Goal: Find contact information: Find contact information

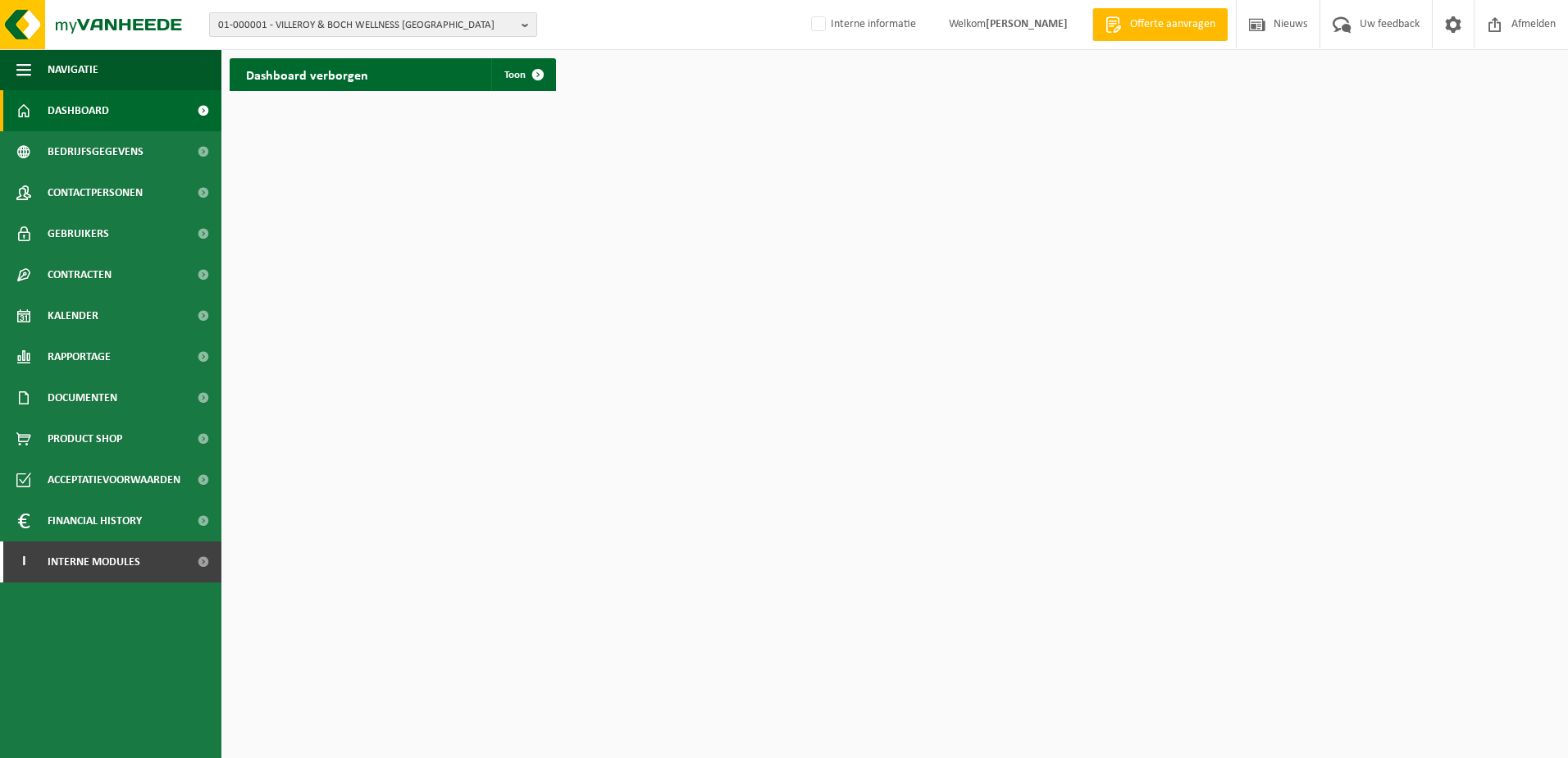
click at [526, 30] on b "button" at bounding box center [528, 24] width 15 height 23
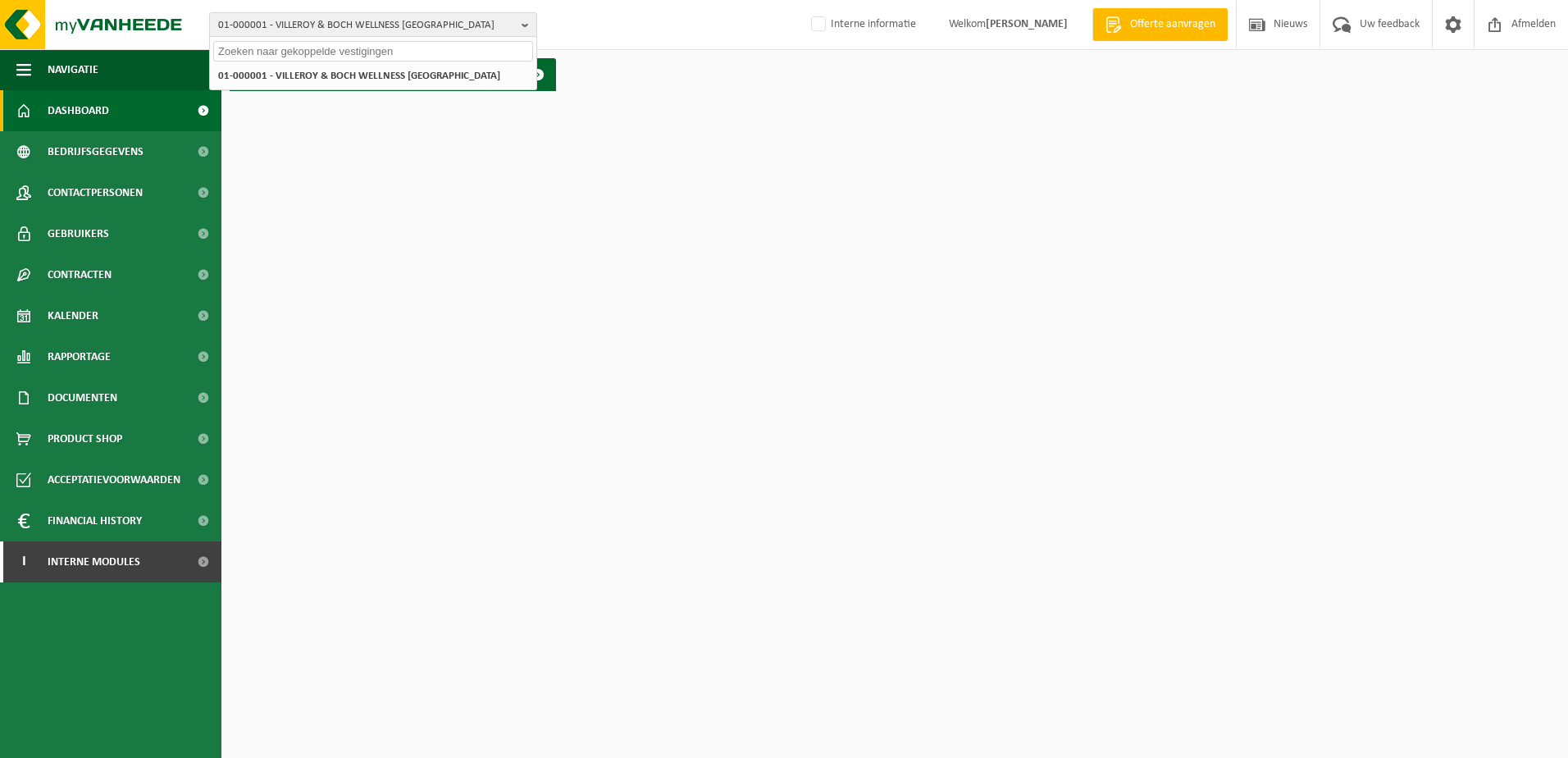
click at [314, 48] on input "text" at bounding box center [373, 51] width 320 height 20
type input "van der valk brugge"
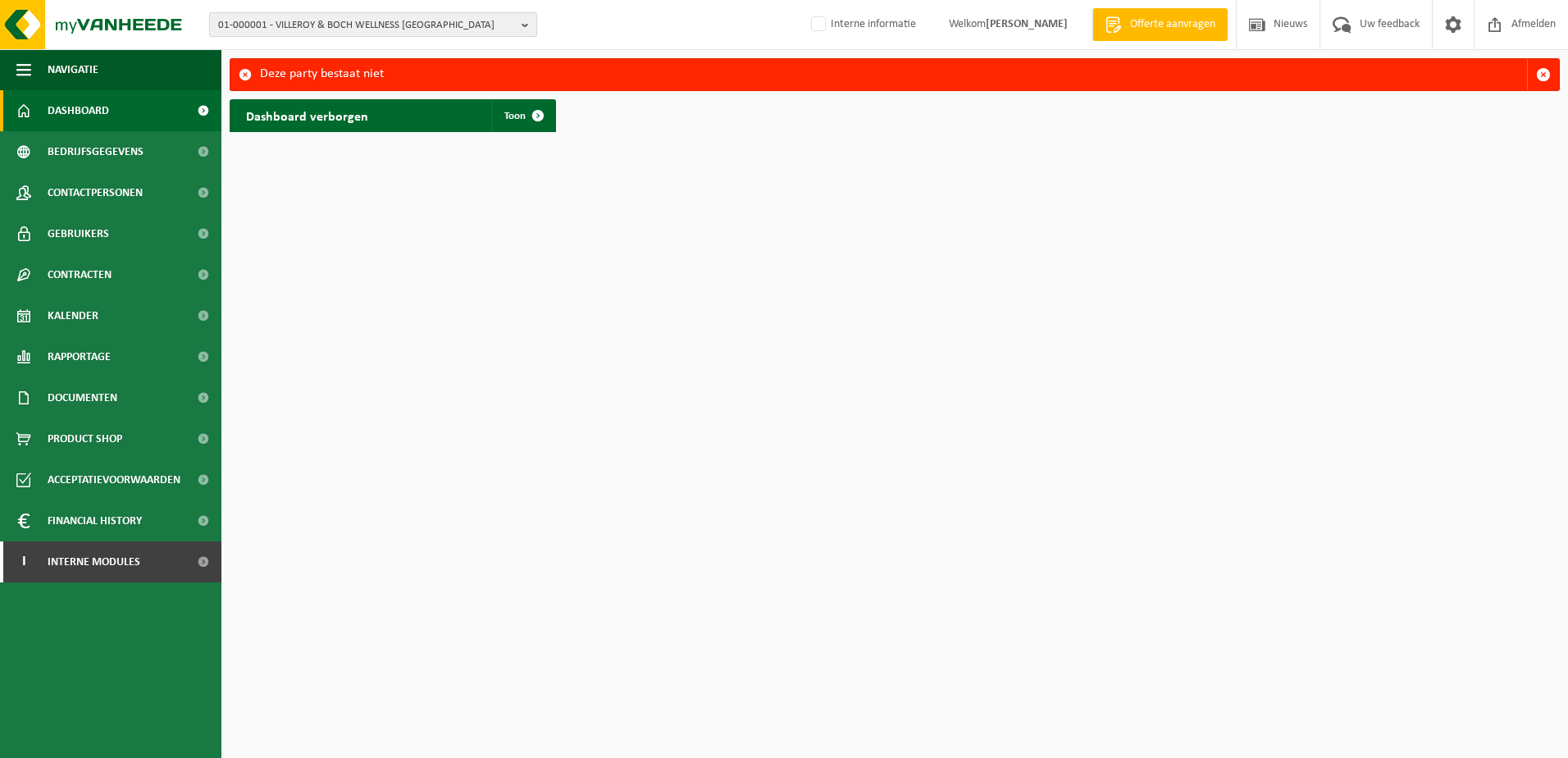
click at [516, 26] on button "01-000001 - VILLEROY & BOCH WELLNESS [GEOGRAPHIC_DATA]" at bounding box center [373, 24] width 328 height 25
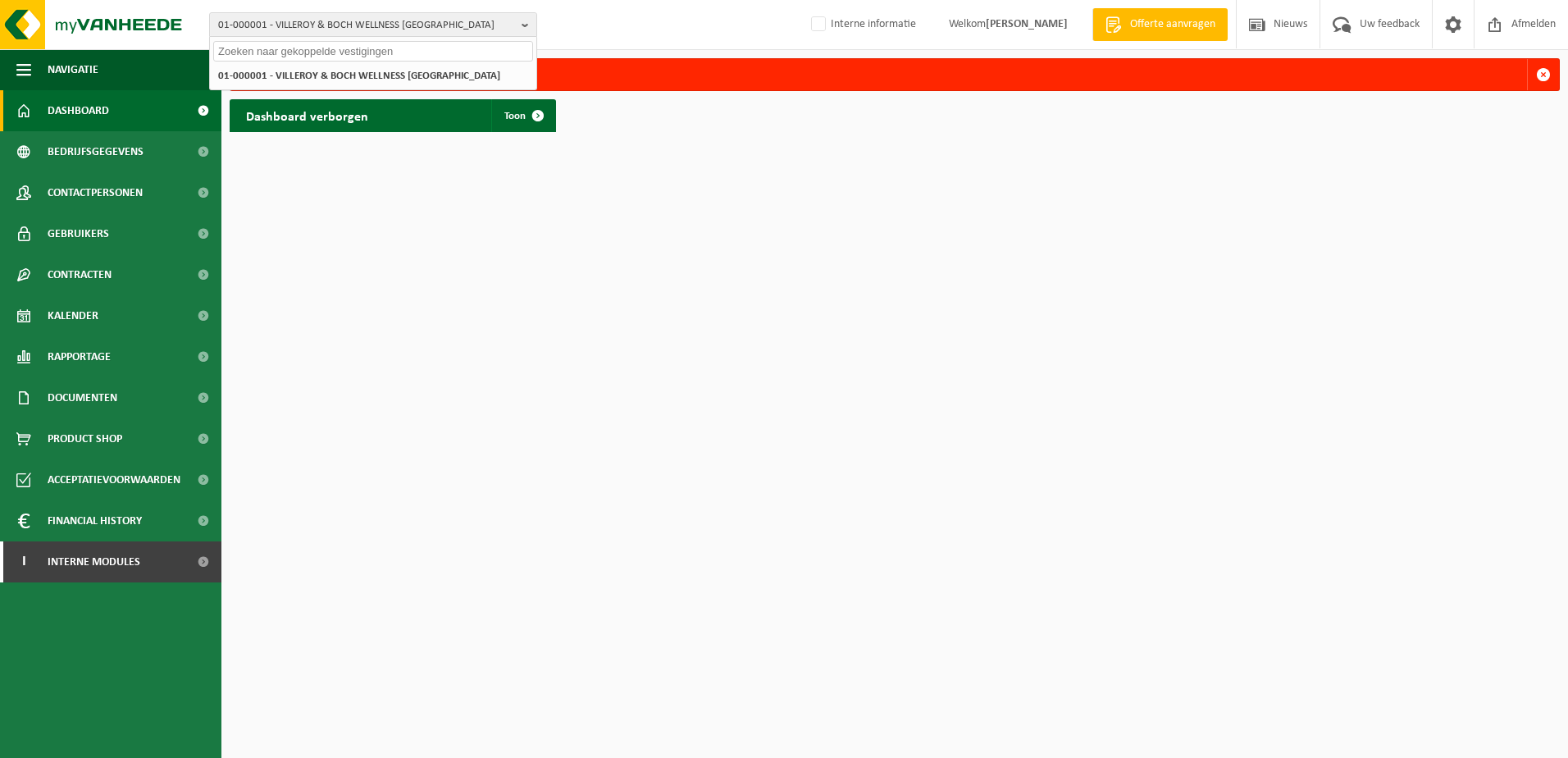
click at [317, 45] on input "text" at bounding box center [373, 51] width 320 height 20
type input "van der valk brugge"
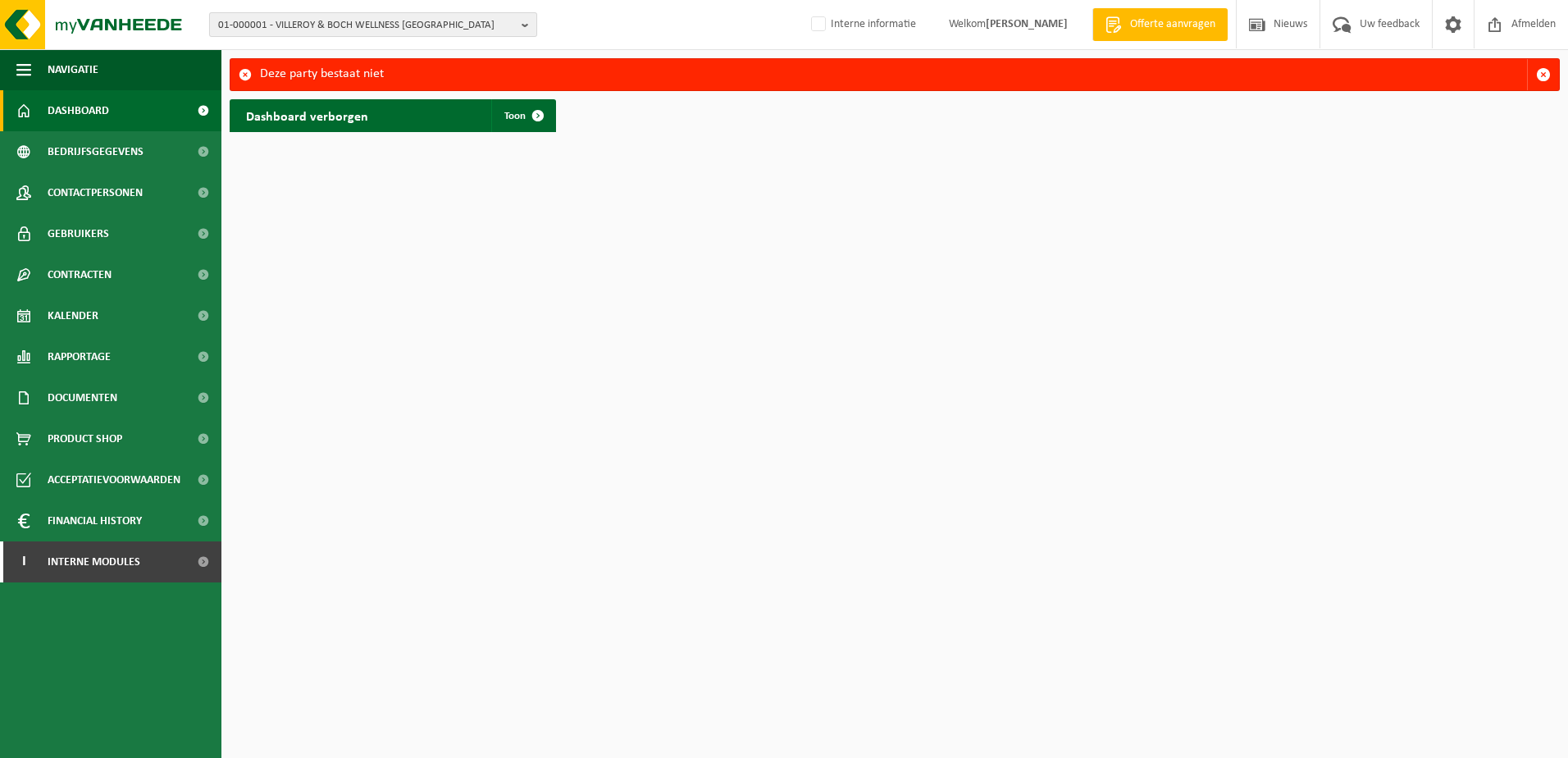
click at [522, 28] on b "button" at bounding box center [528, 24] width 15 height 23
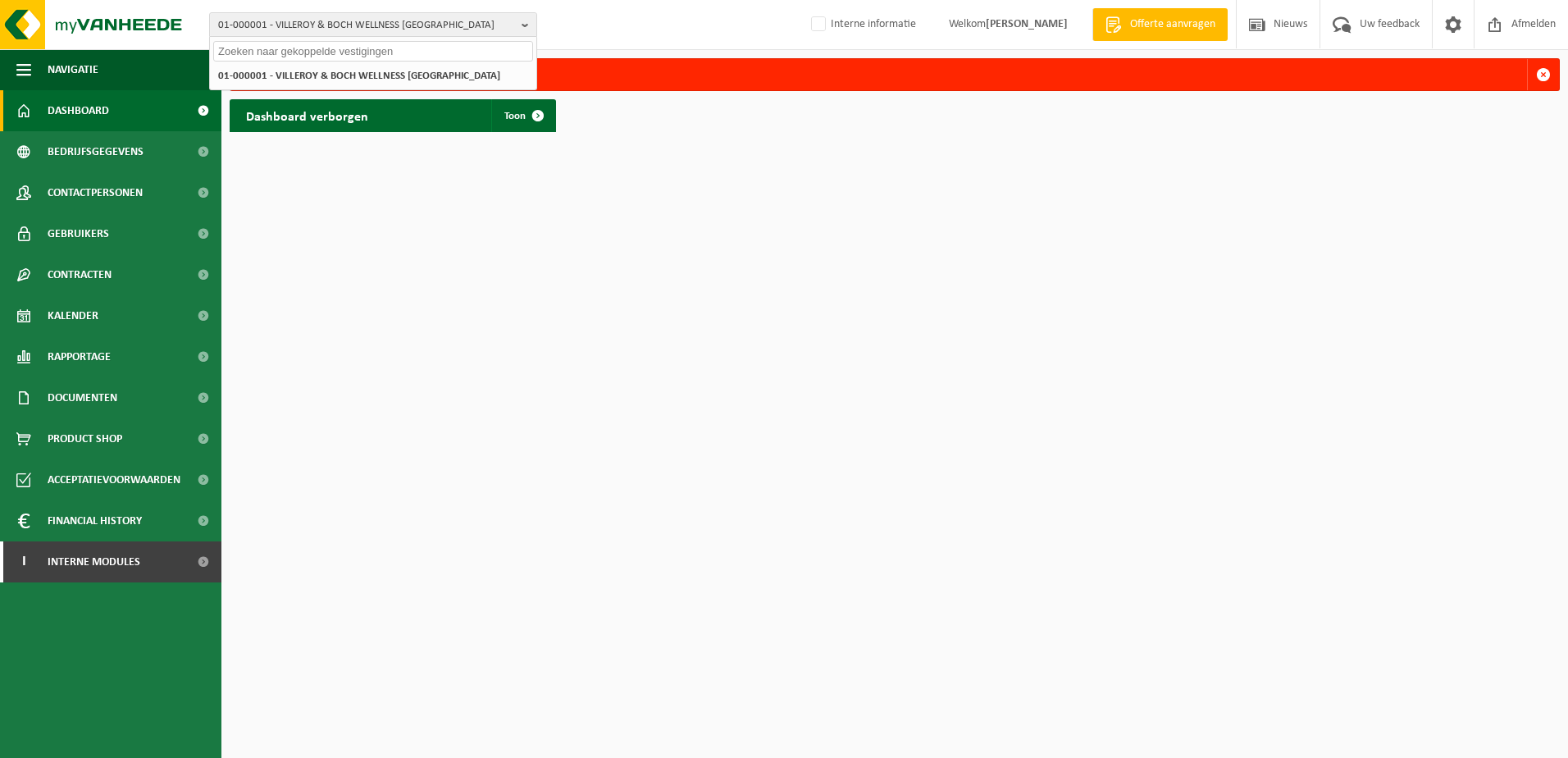
click at [348, 55] on input "text" at bounding box center [373, 51] width 320 height 20
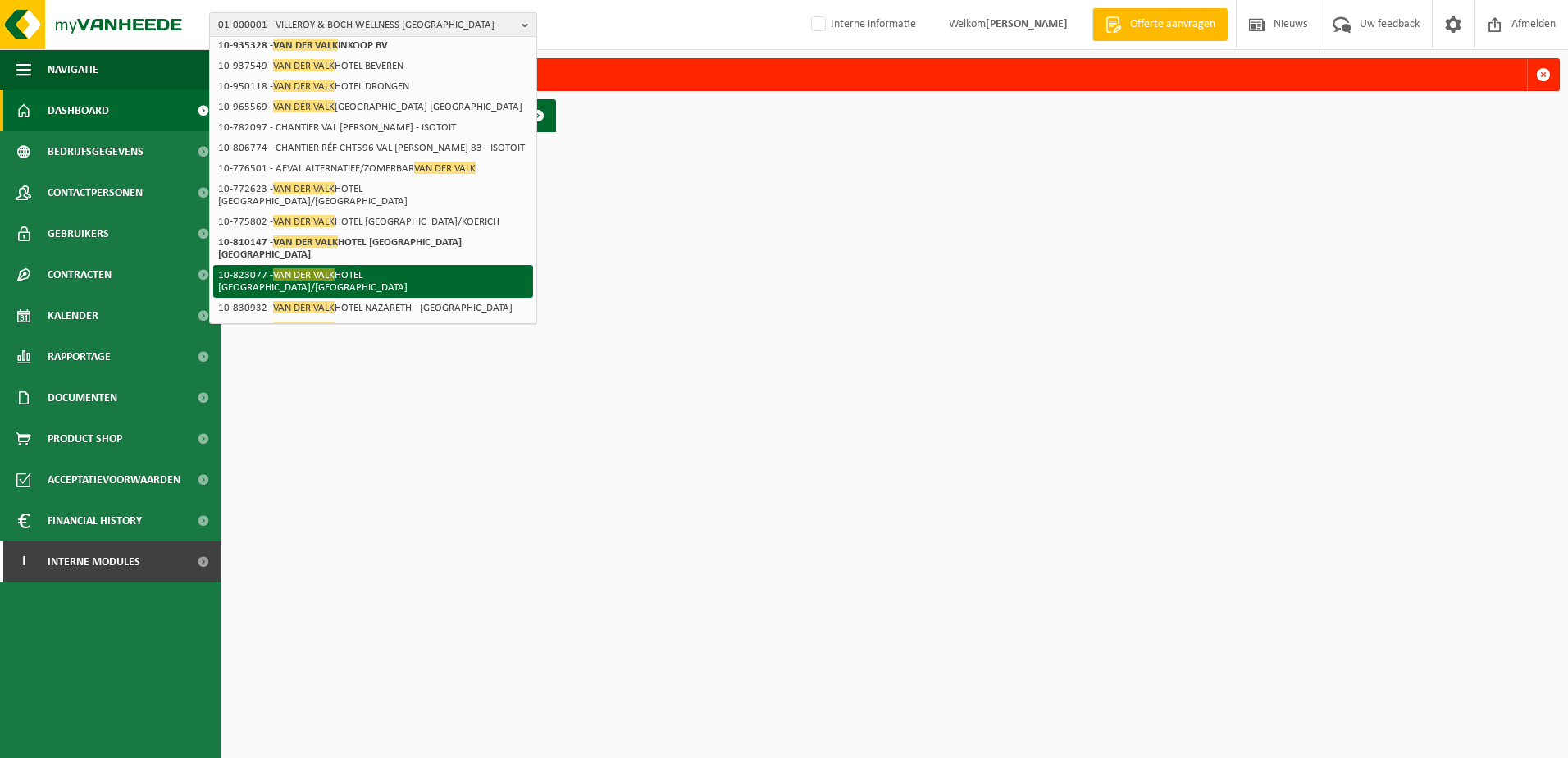
scroll to position [259, 0]
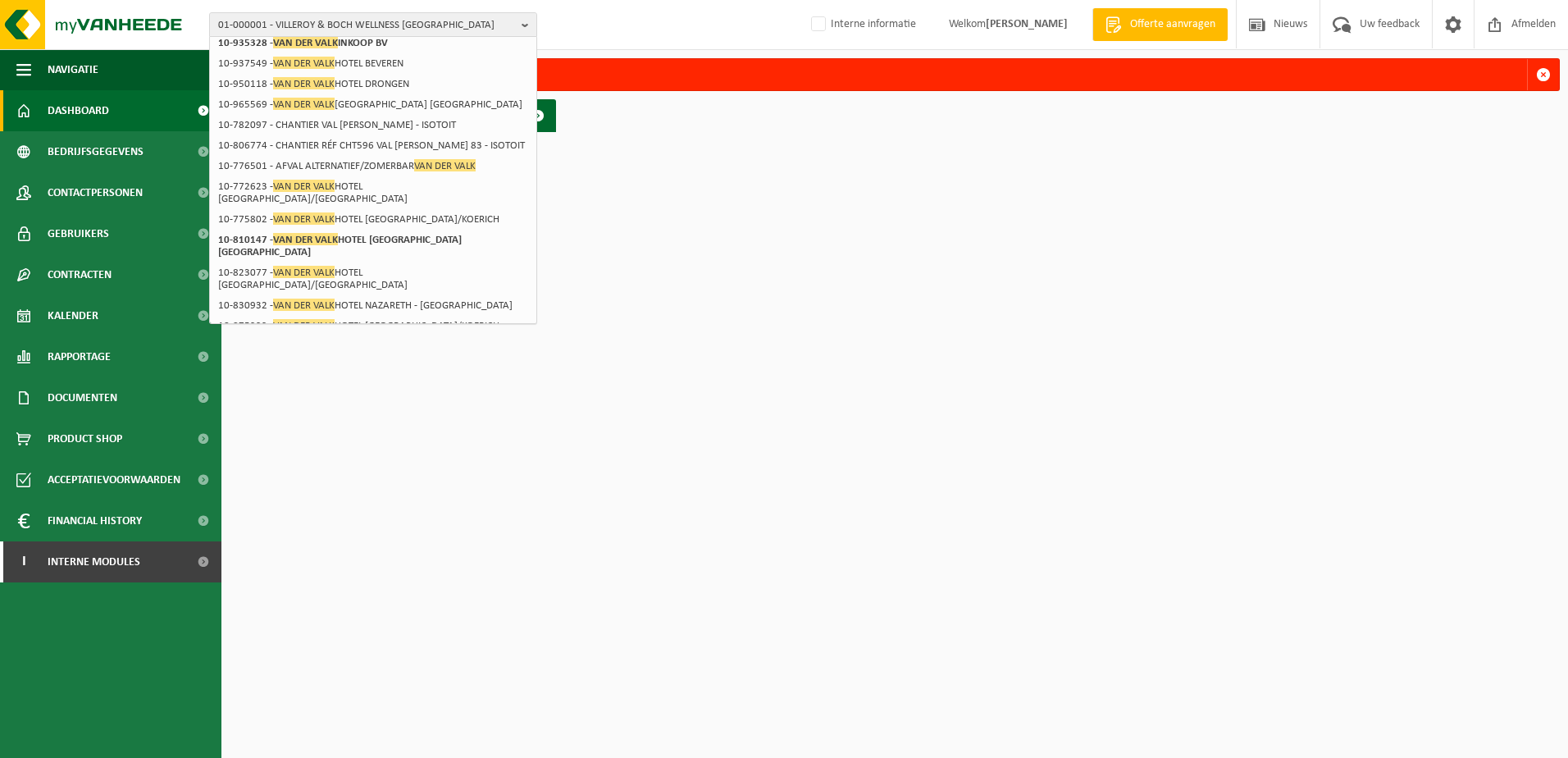
type input "van der valk"
click at [425, 340] on strong "10-880366 - VAN DER VALK HOTEL BRUGGE - OOSTKAMP" at bounding box center [343, 352] width 249 height 25
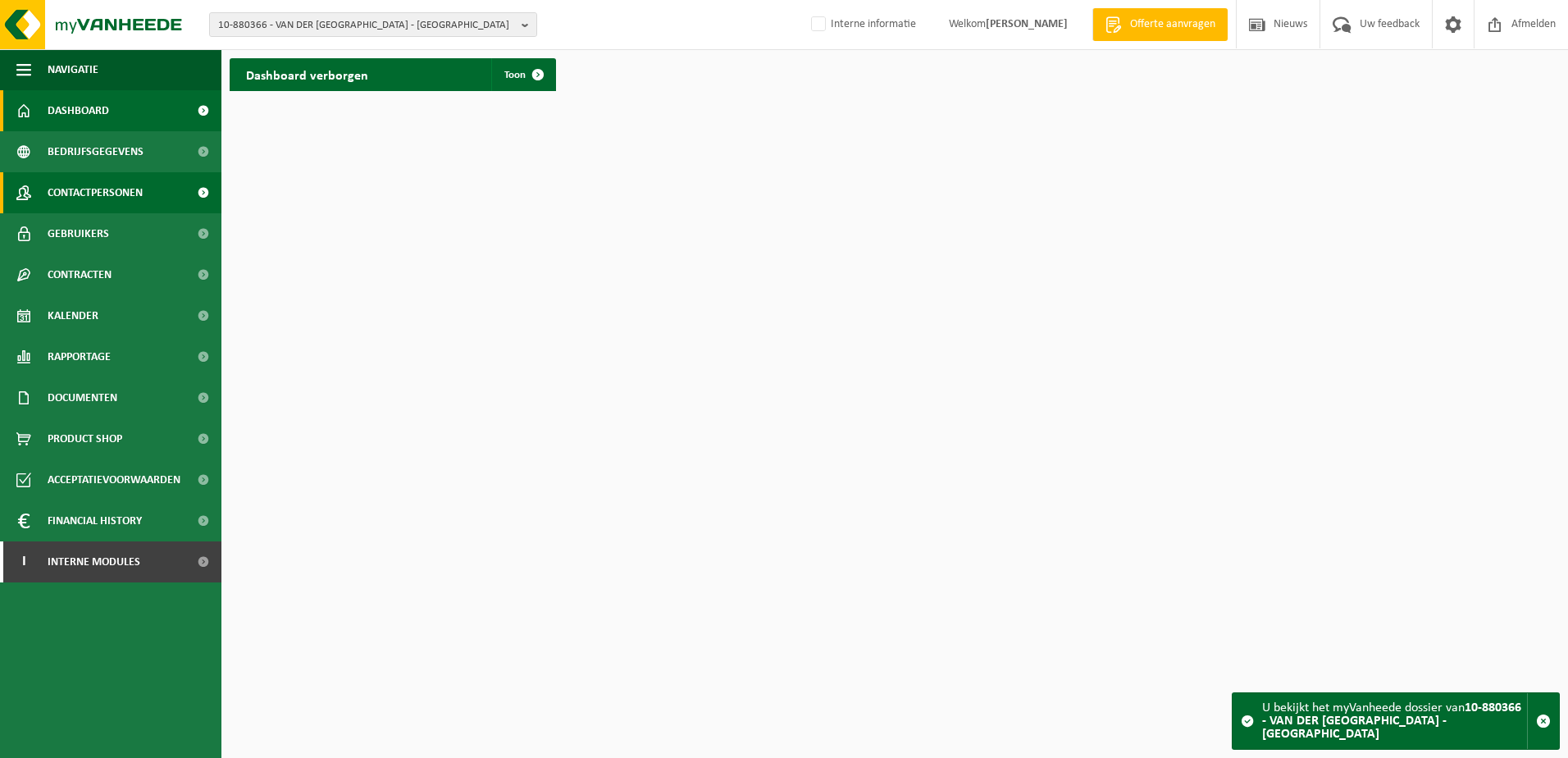
click at [111, 189] on span "Contactpersonen" at bounding box center [95, 193] width 95 height 41
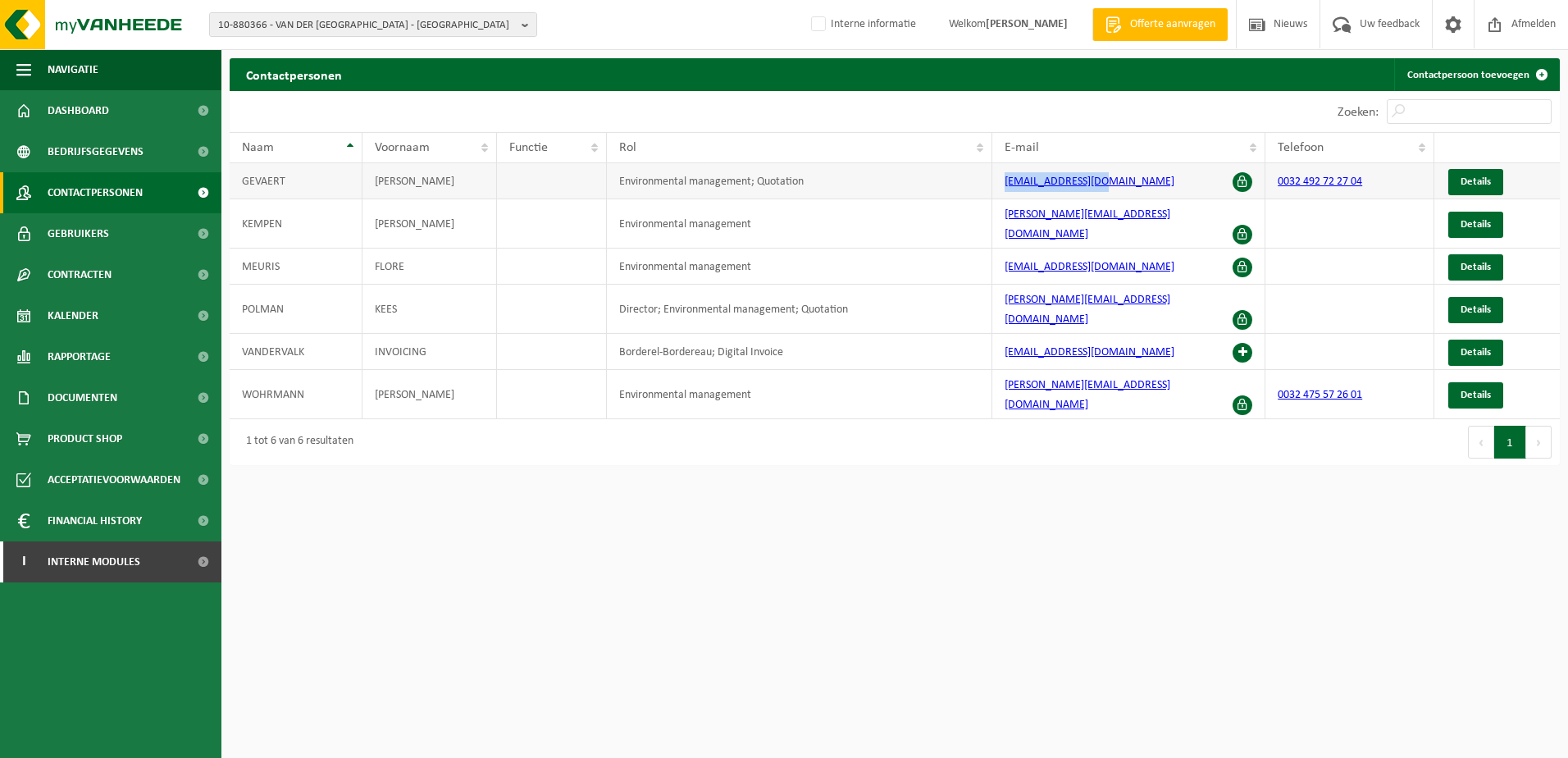
drag, startPoint x: 1115, startPoint y: 182, endPoint x: 1006, endPoint y: 190, distance: 109.3
click at [1006, 190] on td "[EMAIL_ADDRESS][DOMAIN_NAME]" at bounding box center [1129, 181] width 273 height 36
drag, startPoint x: 1006, startPoint y: 190, endPoint x: 1012, endPoint y: 180, distance: 11.7
copy link "[EMAIL_ADDRESS][DOMAIN_NAME]"
